Goal: Task Accomplishment & Management: Manage account settings

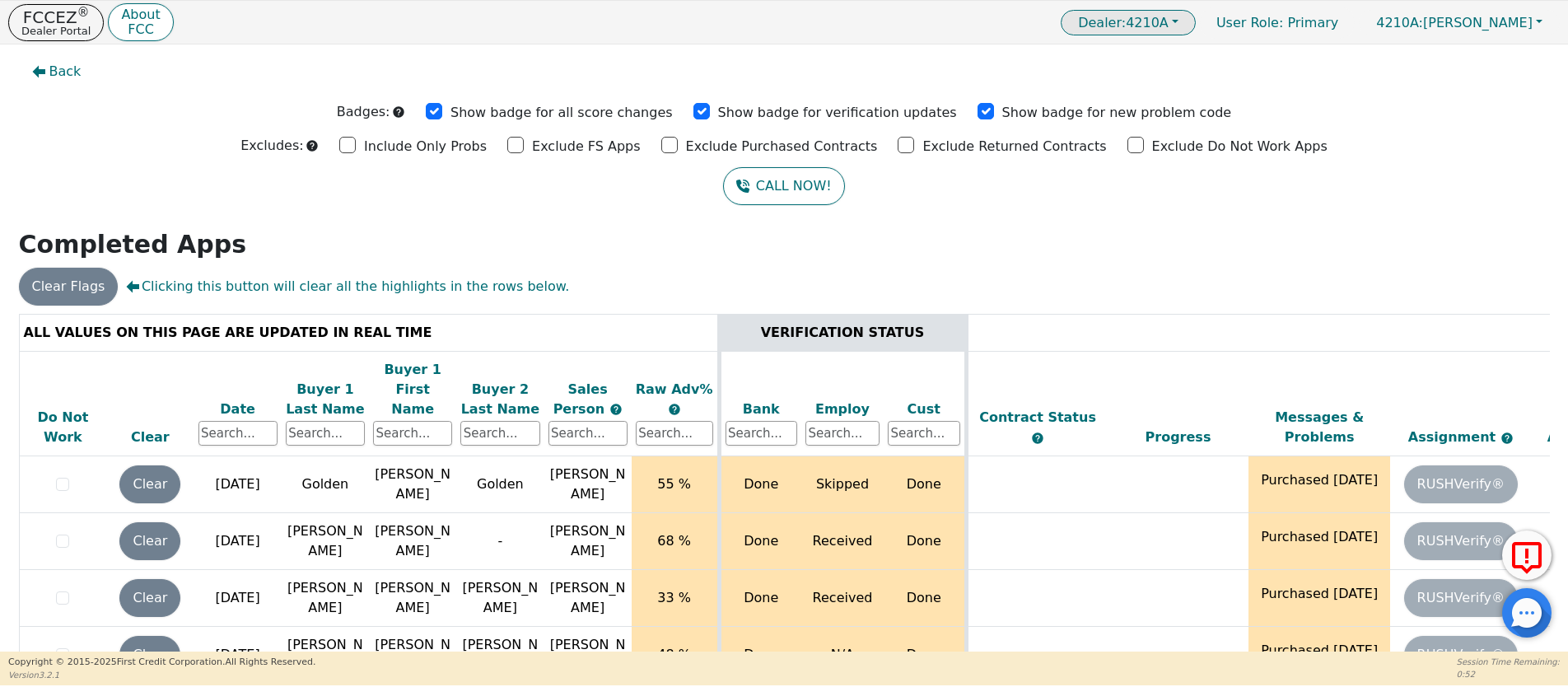
click at [1126, 23] on span "Dealer:" at bounding box center [1102, 23] width 48 height 16
click at [1185, 57] on link "3865A" at bounding box center [1129, 56] width 130 height 22
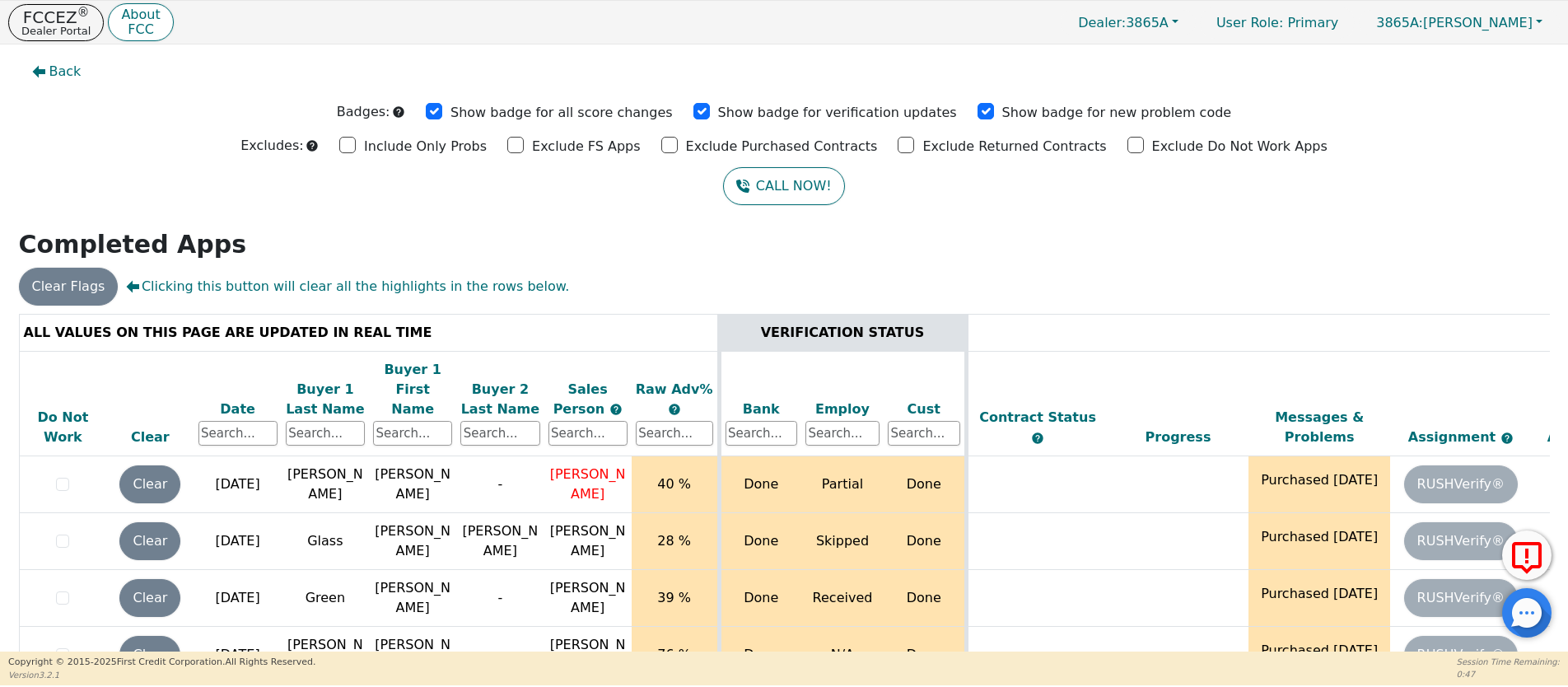
click at [246, 400] on div "Date" at bounding box center [238, 409] width 79 height 20
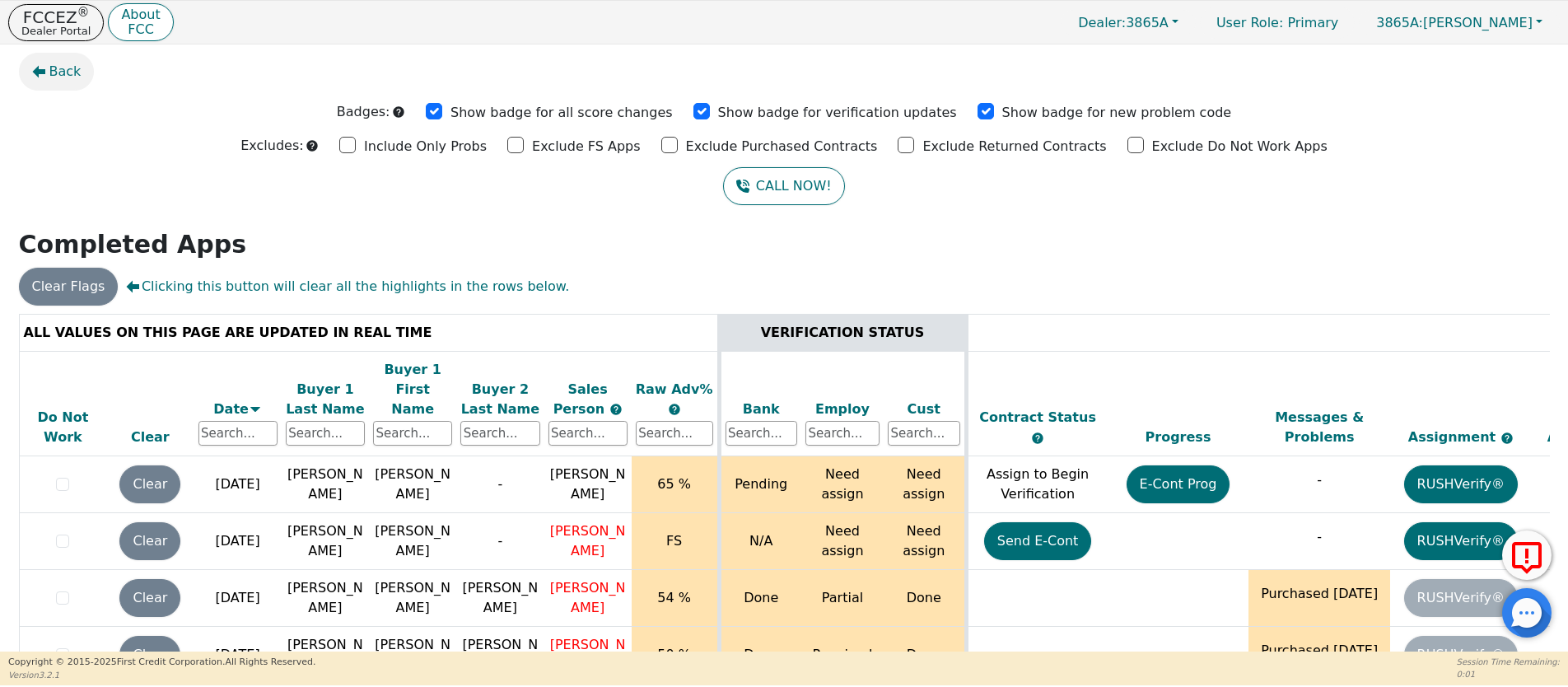
click at [56, 73] on span "Back" at bounding box center [65, 71] width 32 height 20
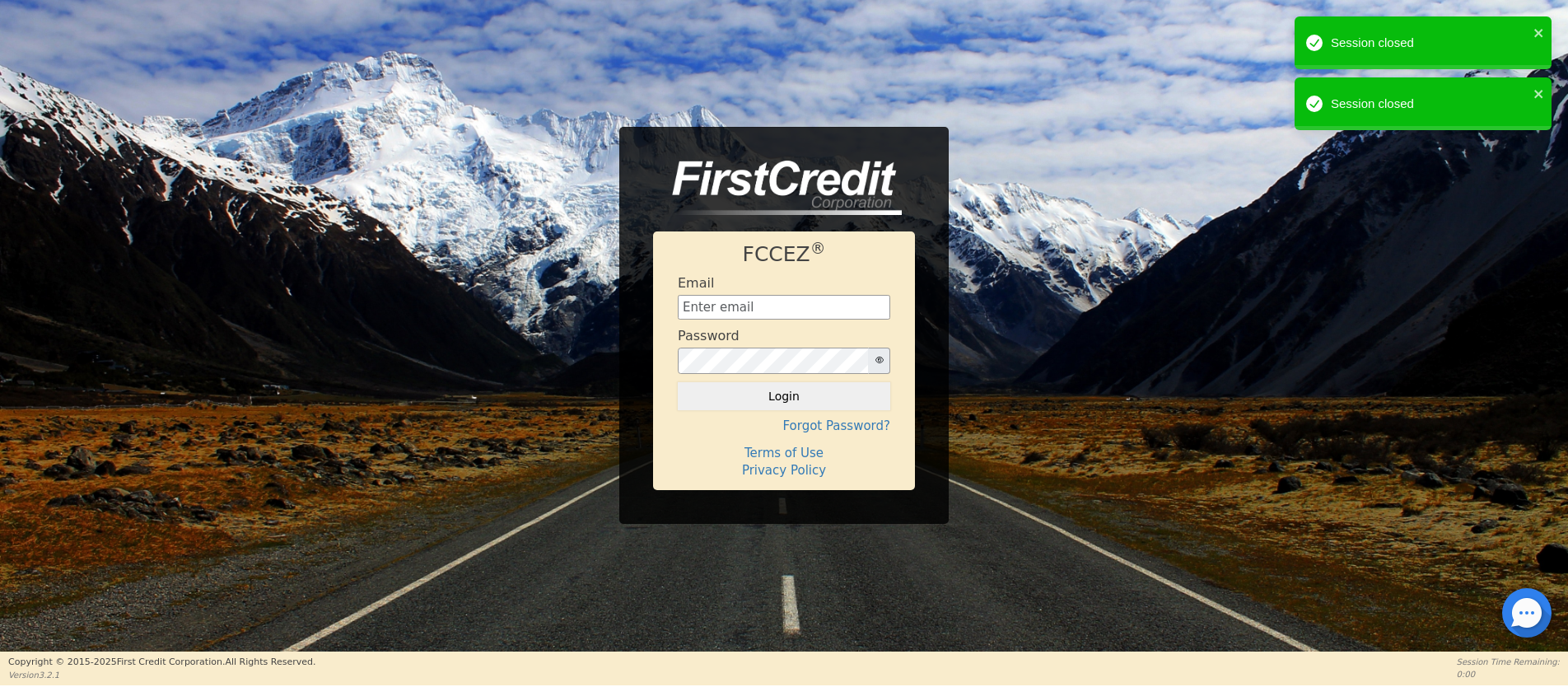
click at [294, 147] on div "FCCEZ ® Email Password Login Forgot Password? Terms of Use Privacy Policy" at bounding box center [784, 325] width 1568 height 397
click at [475, 110] on div "FCCEZ ® Email Password Login Forgot Password? Terms of Use Privacy Policy" at bounding box center [784, 325] width 1568 height 651
click at [1535, 31] on icon "close" at bounding box center [1538, 33] width 8 height 8
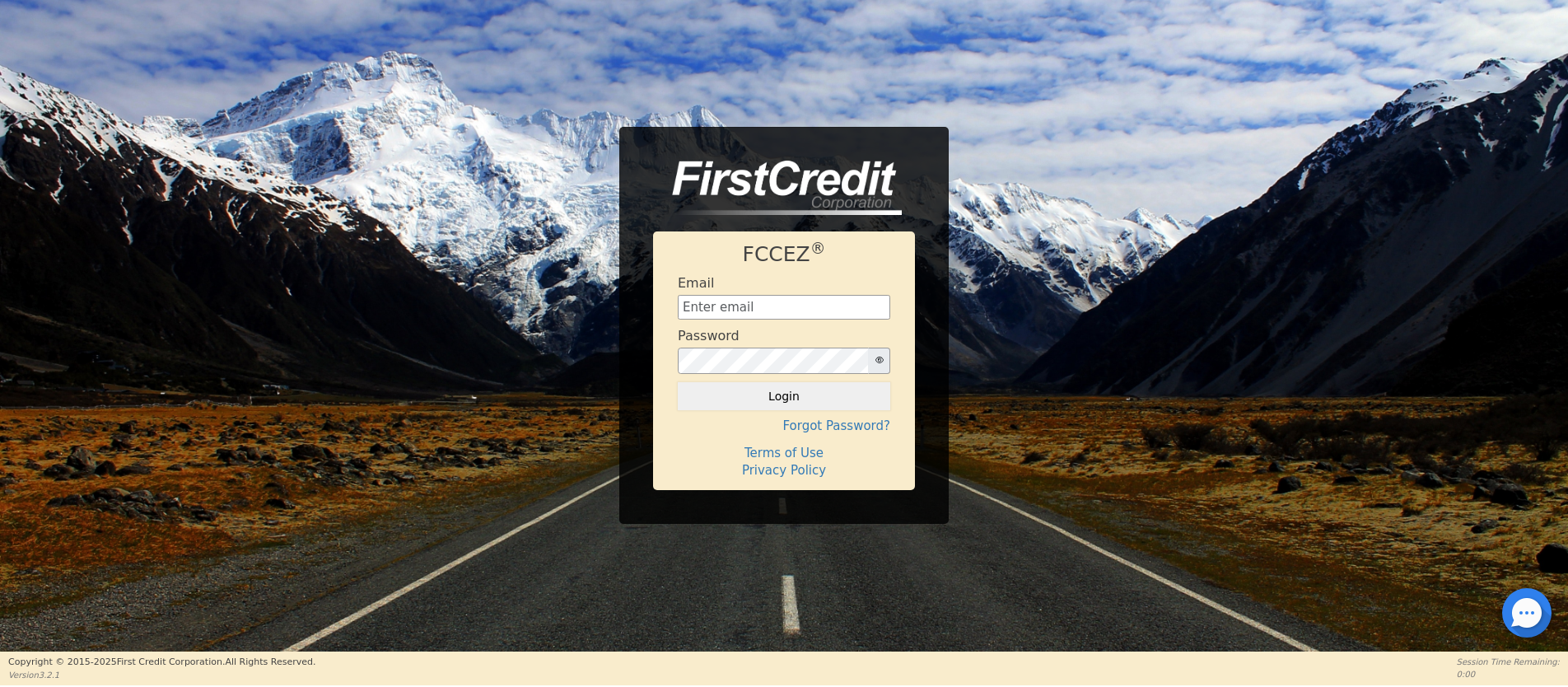
click at [1022, 455] on div "FCCEZ ® Email Password Login Forgot Password? Terms of Use Privacy Policy" at bounding box center [784, 325] width 1568 height 397
click at [797, 300] on input "text" at bounding box center [784, 306] width 212 height 25
type input "financing@showthebow.info"
click at [772, 387] on button "Login" at bounding box center [784, 397] width 212 height 28
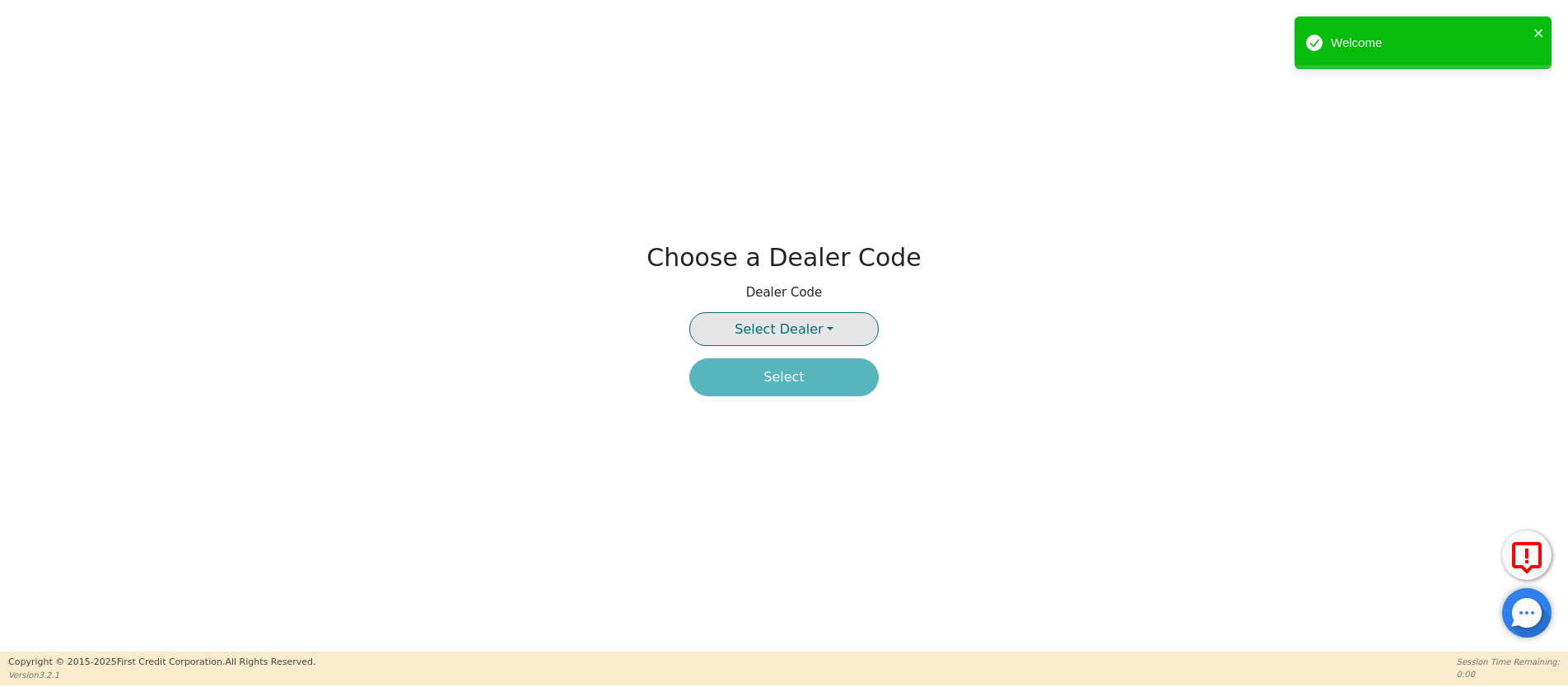
click at [793, 329] on span "Select Dealer" at bounding box center [778, 329] width 88 height 16
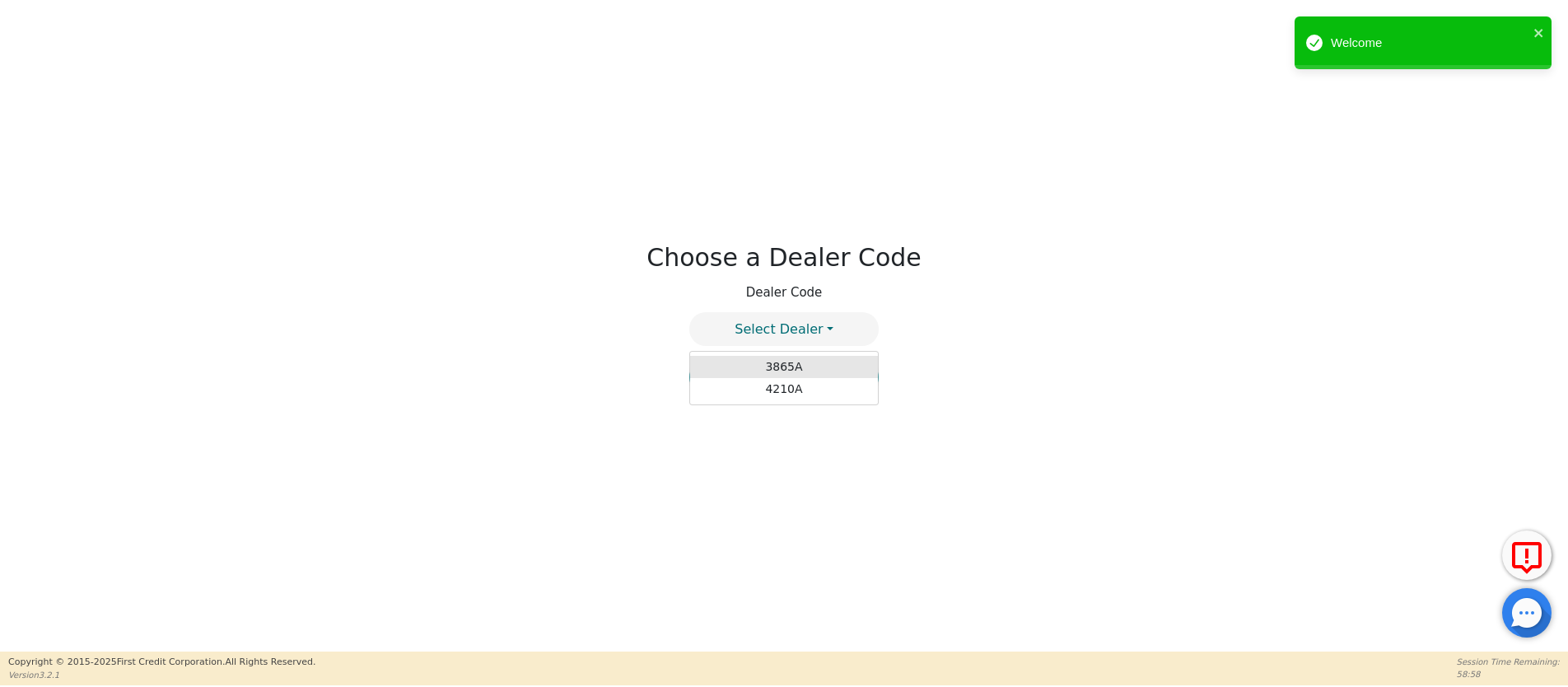
click at [772, 367] on link "3865A" at bounding box center [783, 367] width 187 height 22
click at [776, 373] on button "Select" at bounding box center [783, 377] width 189 height 38
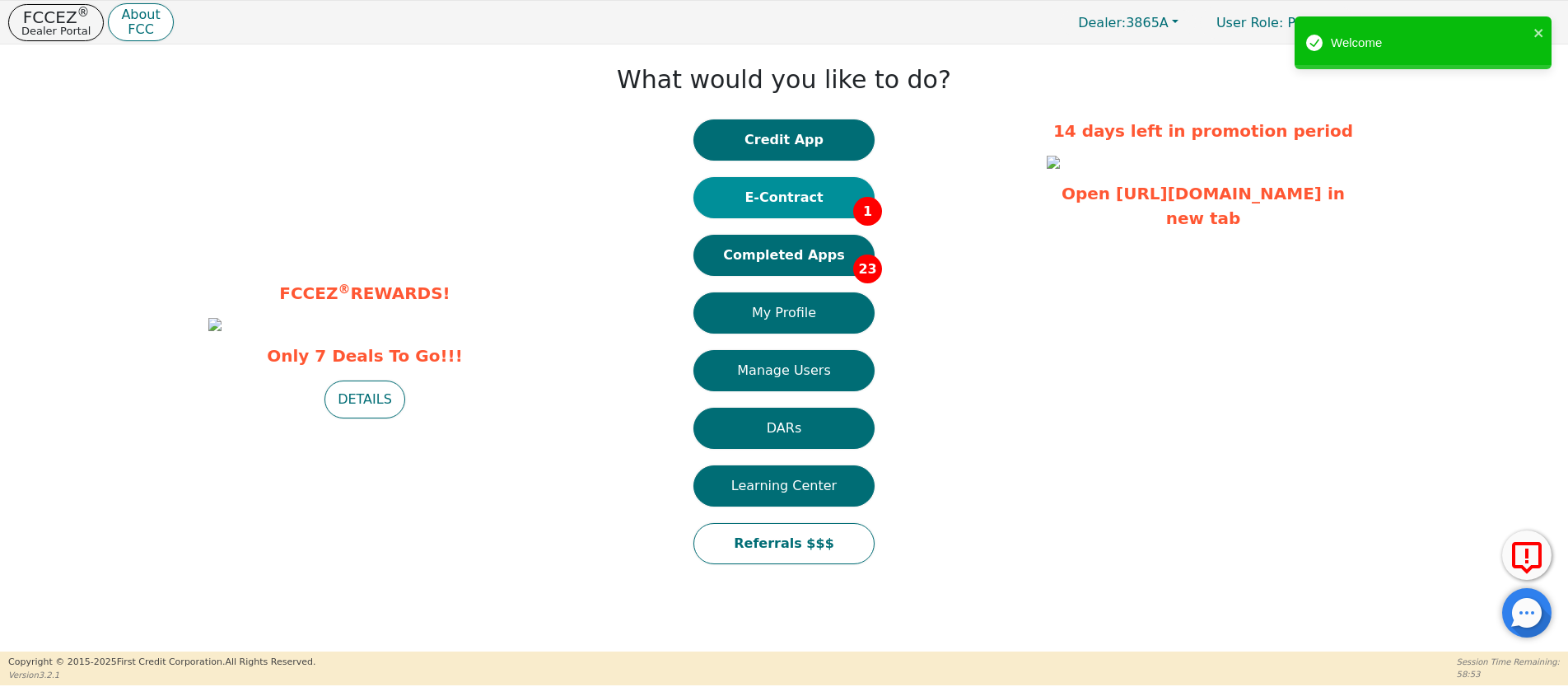
click at [813, 192] on button "E-Contract 1" at bounding box center [784, 198] width 181 height 42
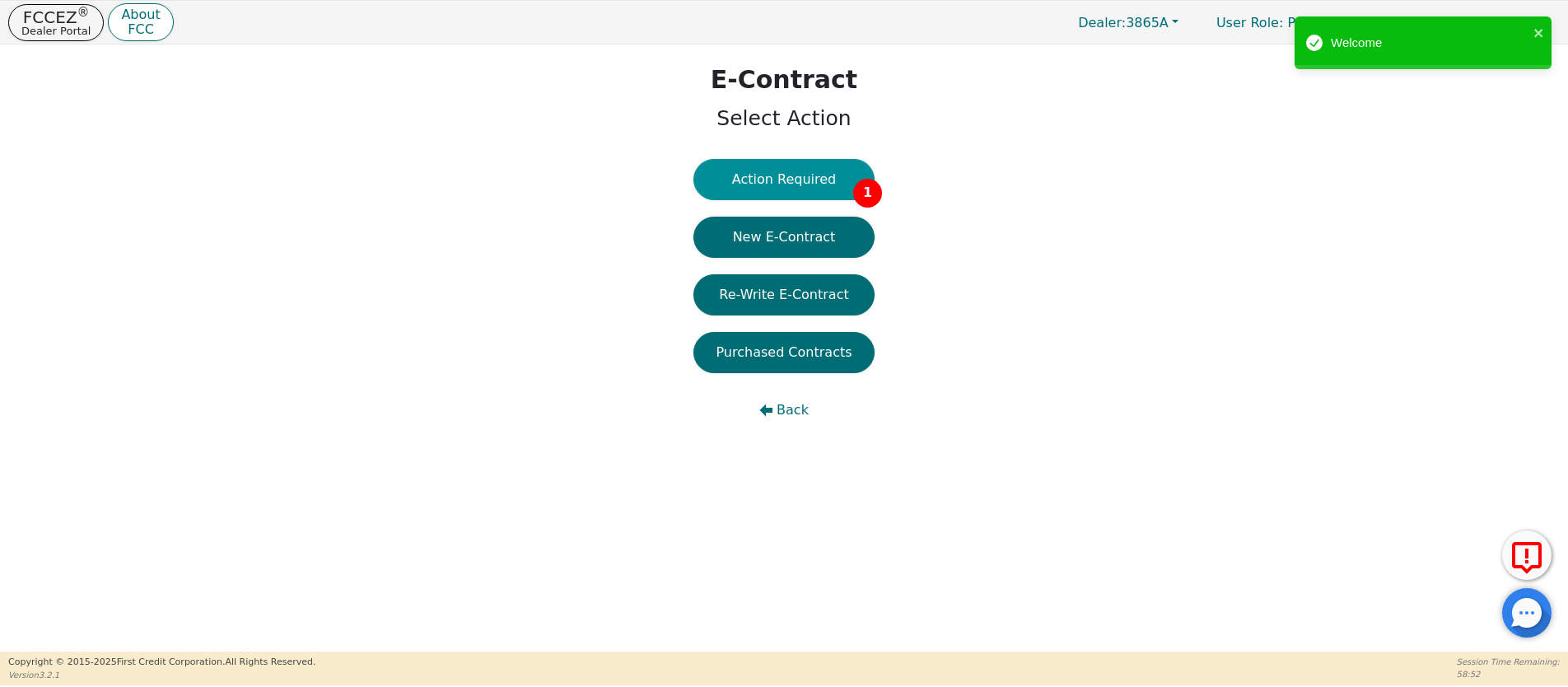
click at [804, 180] on button "Action Required 1" at bounding box center [784, 179] width 181 height 42
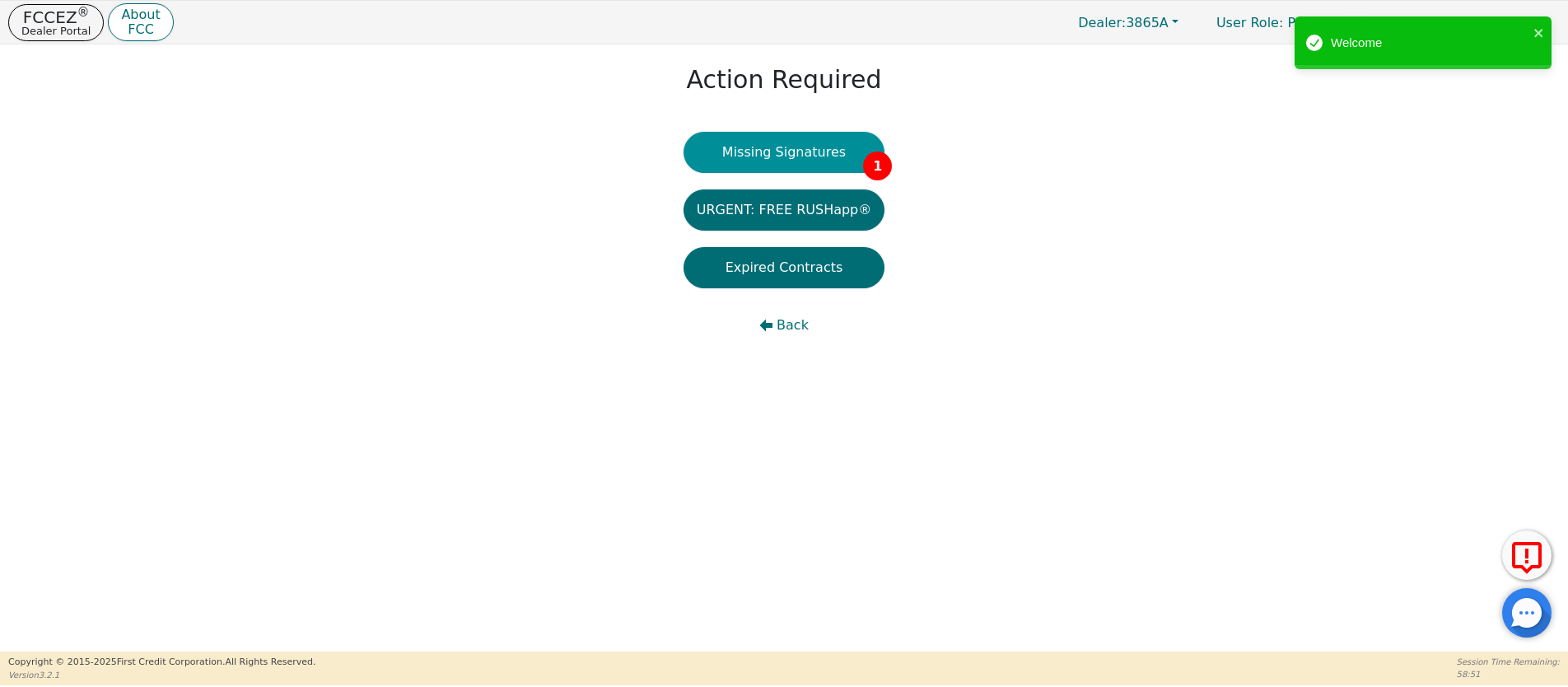
click at [806, 164] on button "Missing Signatures 1" at bounding box center [785, 153] width 202 height 42
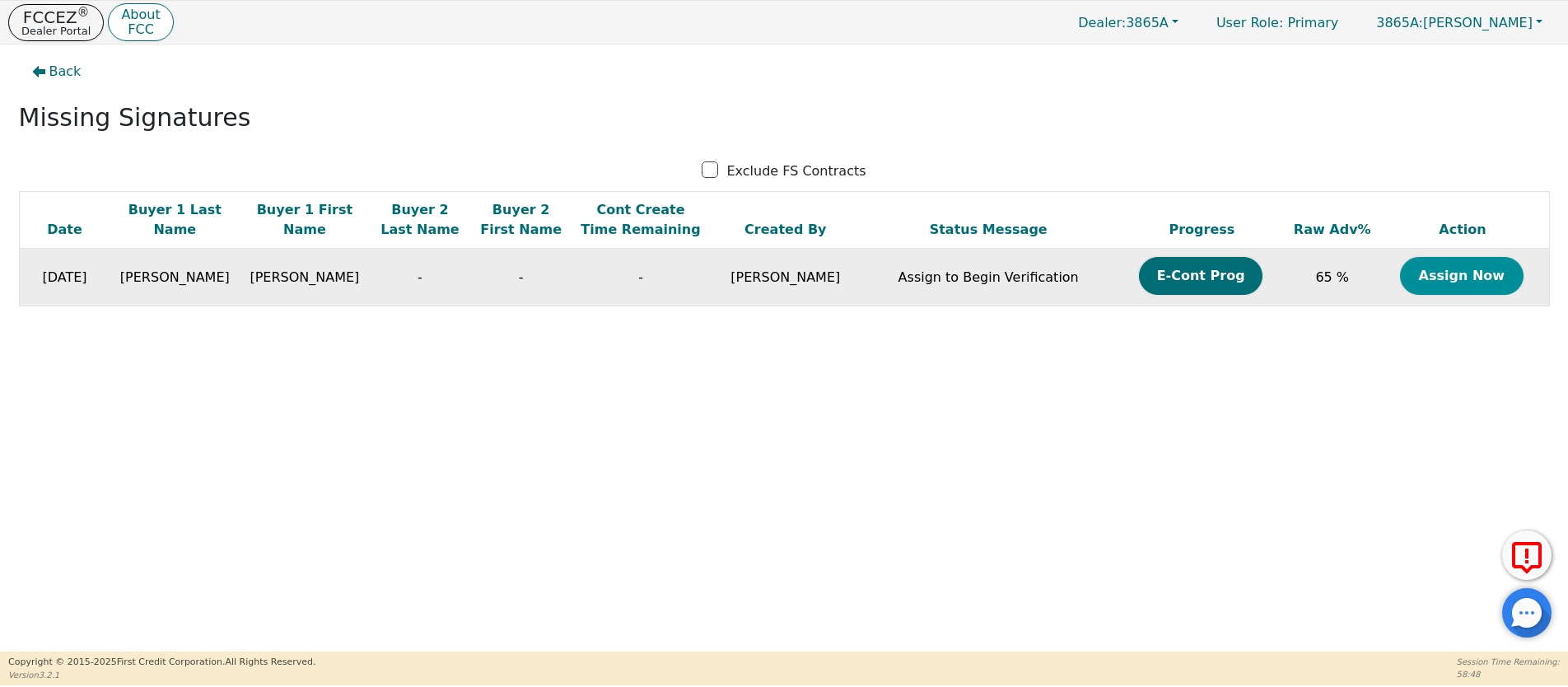
click at [1437, 274] on button "Assign Now" at bounding box center [1461, 276] width 124 height 38
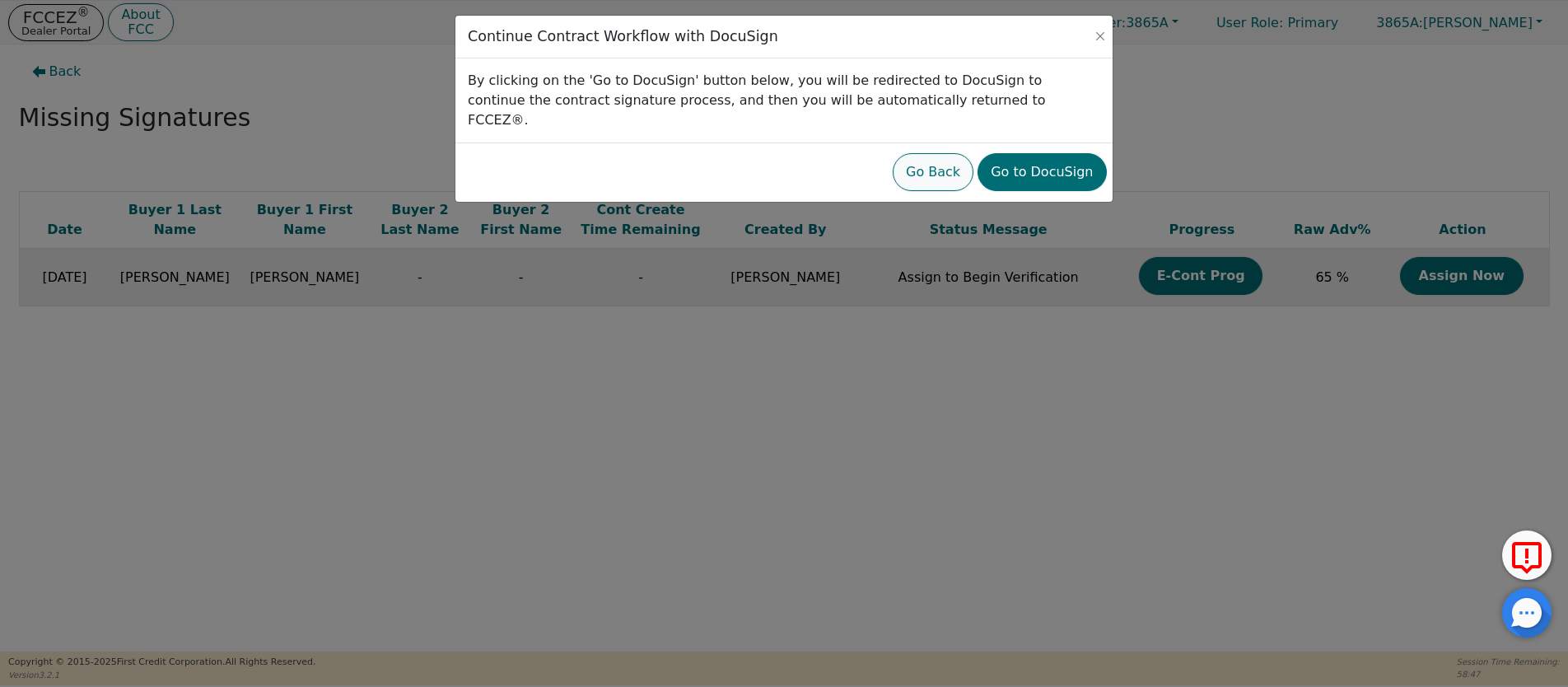
click at [973, 154] on button "Go Back" at bounding box center [933, 172] width 80 height 38
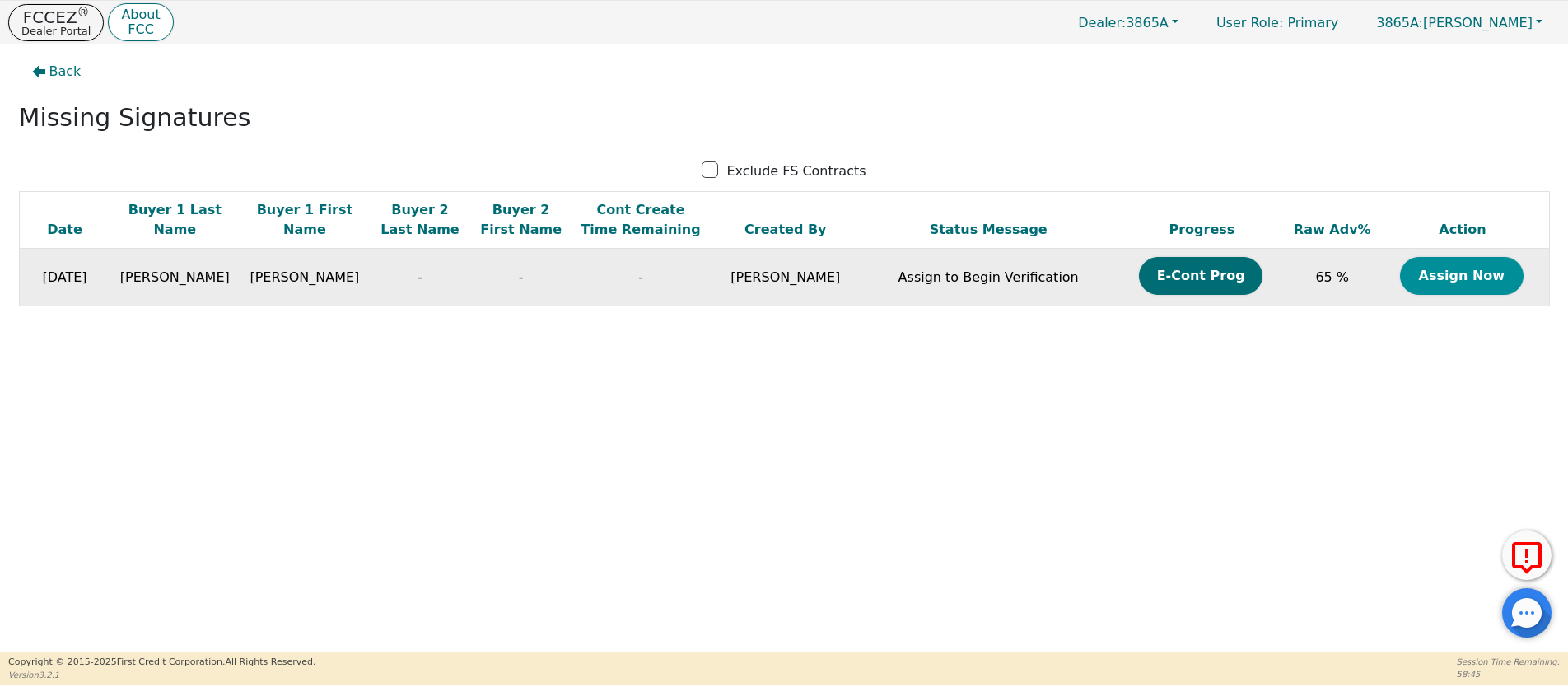
click at [1461, 275] on button "Assign Now" at bounding box center [1461, 276] width 124 height 38
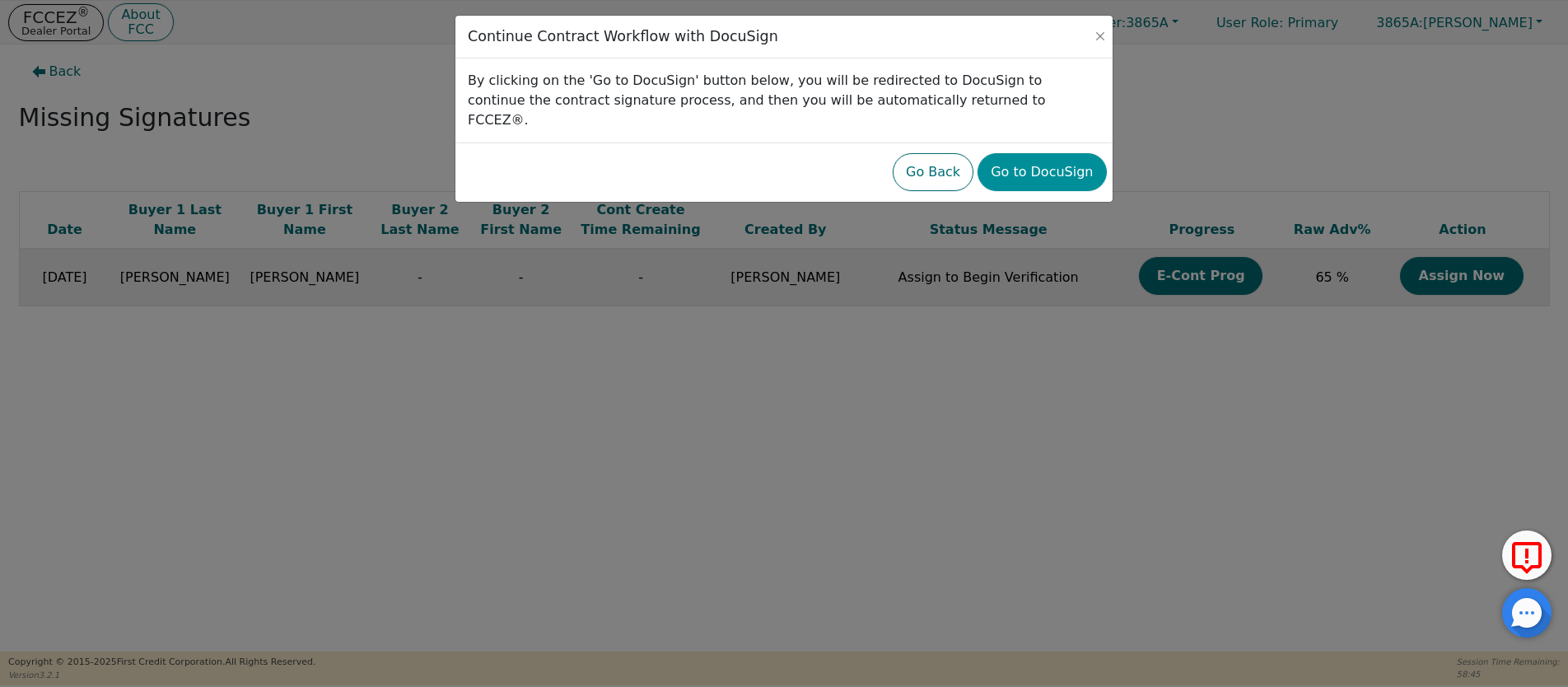
click at [1064, 165] on button "Go to DocuSign" at bounding box center [1042, 172] width 129 height 38
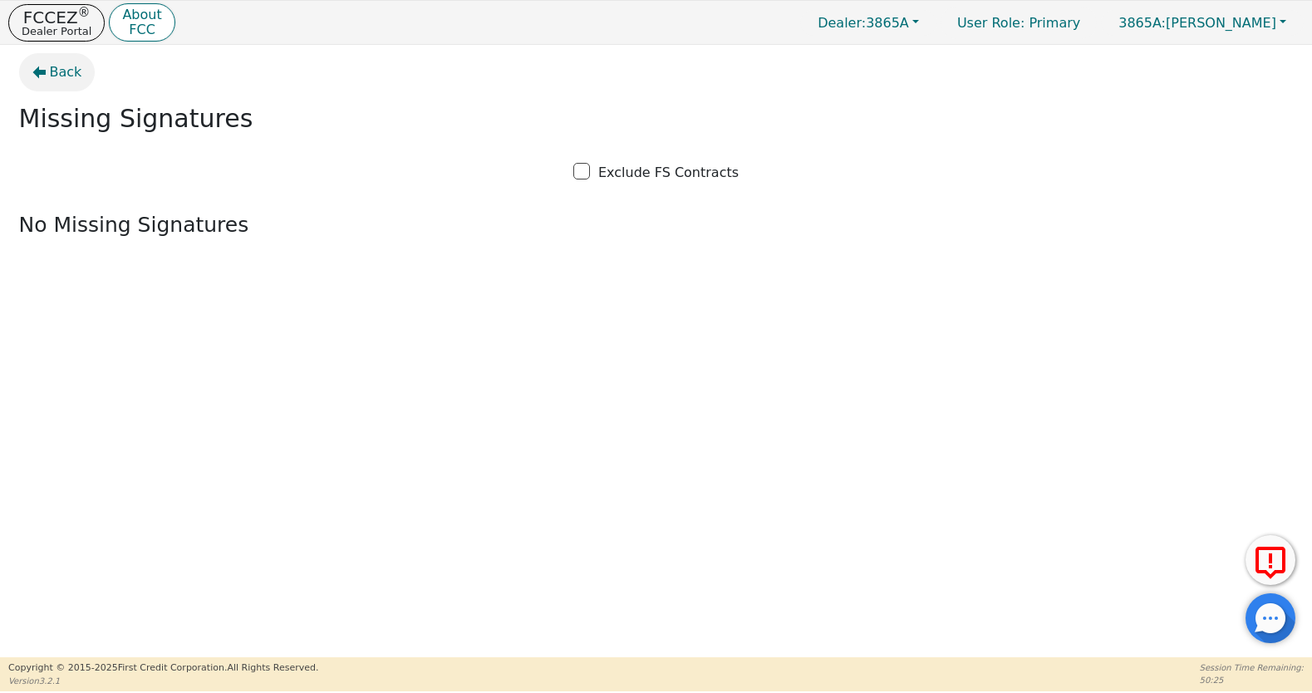
click at [53, 75] on span "Back" at bounding box center [66, 72] width 32 height 20
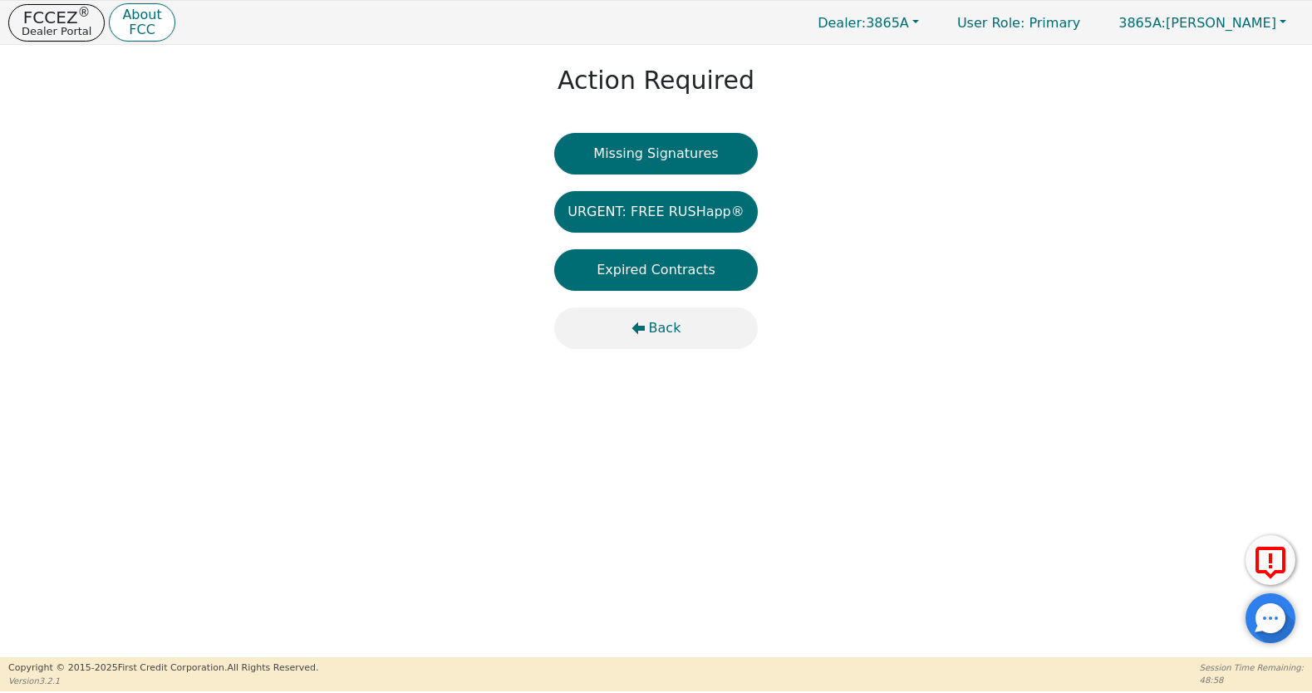
click at [667, 324] on span "Back" at bounding box center [665, 328] width 32 height 20
